Goal: Find specific page/section

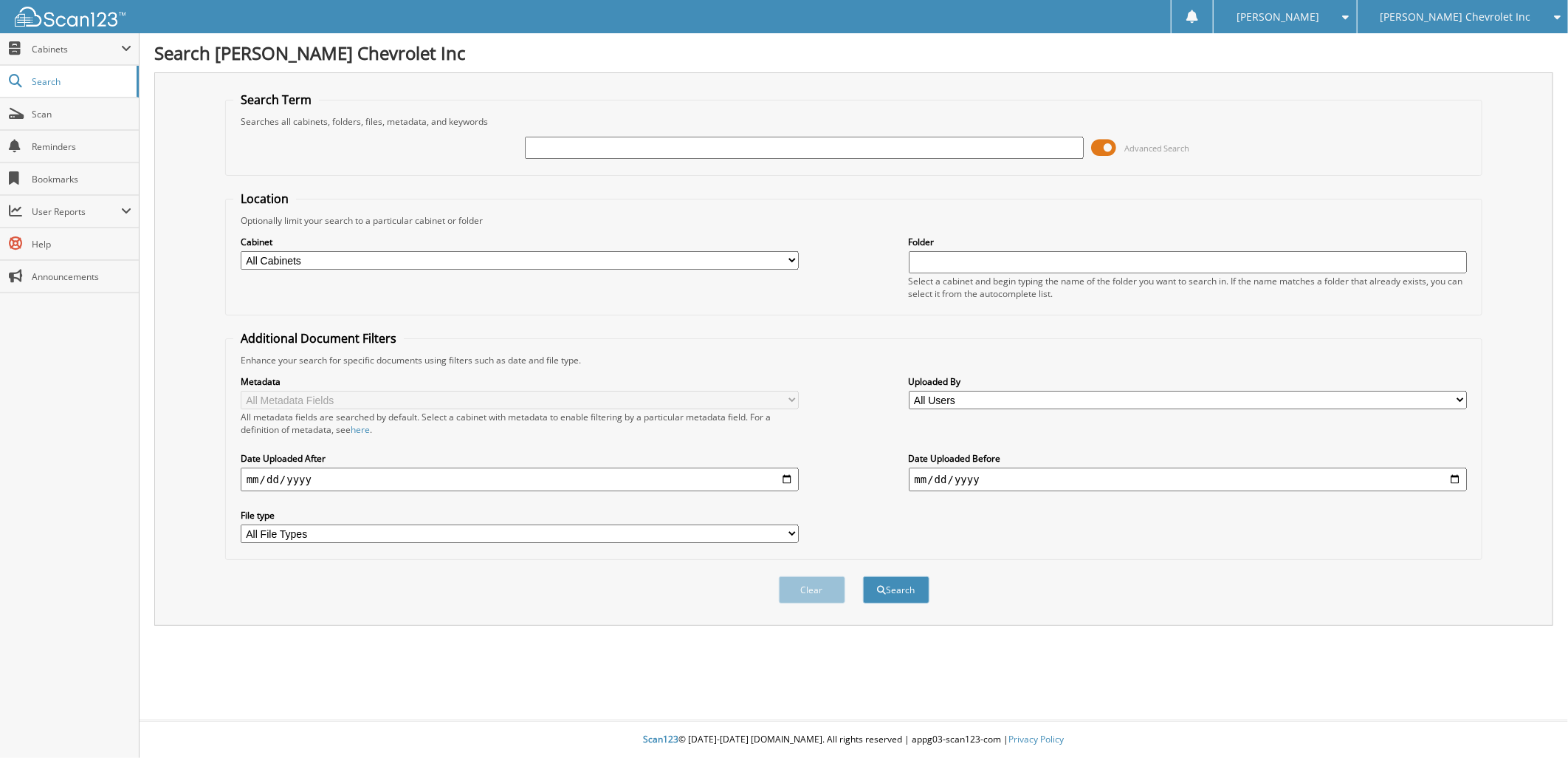
click at [534, 143] on input "text" at bounding box center [804, 148] width 559 height 22
type input "105754"
click at [896, 576] on button "Search" at bounding box center [896, 590] width 66 height 27
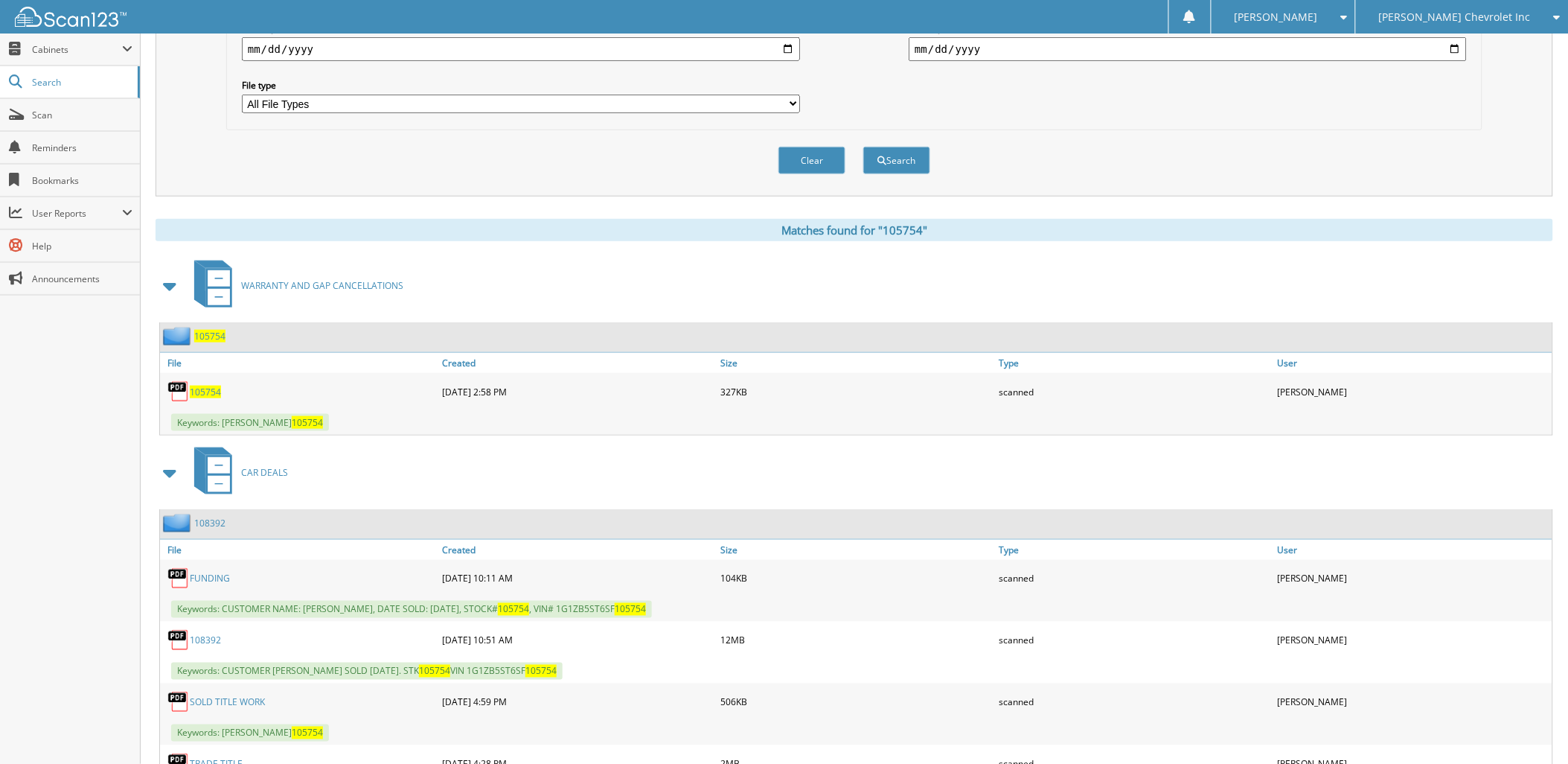
scroll to position [578, 0]
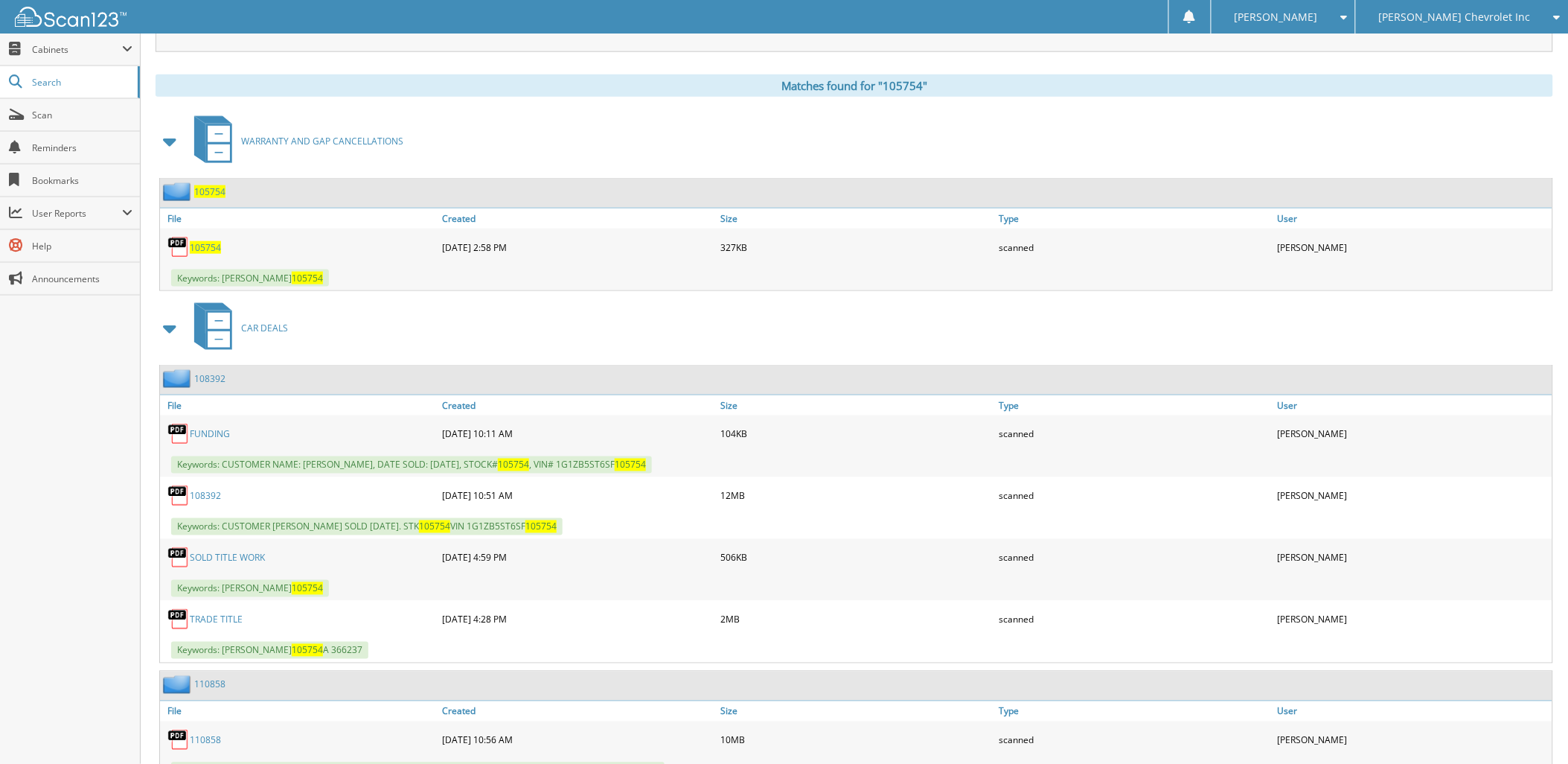
click at [198, 490] on link "108392" at bounding box center [205, 495] width 31 height 12
